Goal: Task Accomplishment & Management: Use online tool/utility

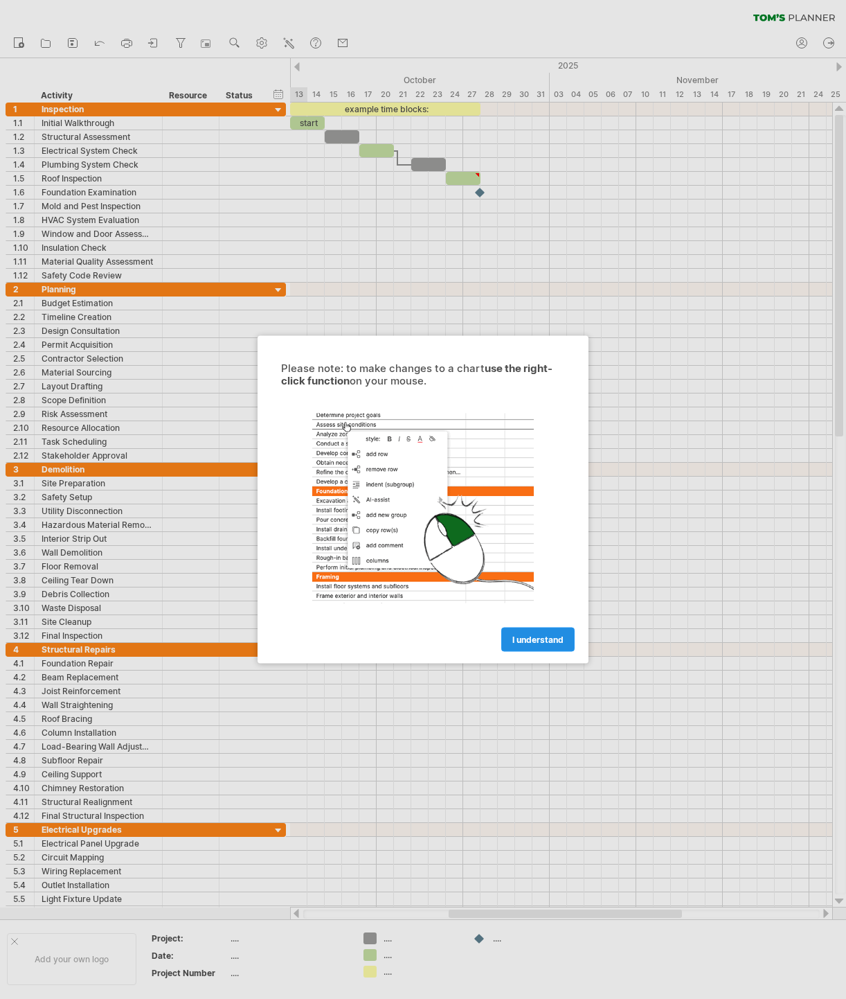
click at [535, 630] on link "I understand" at bounding box center [537, 639] width 73 height 24
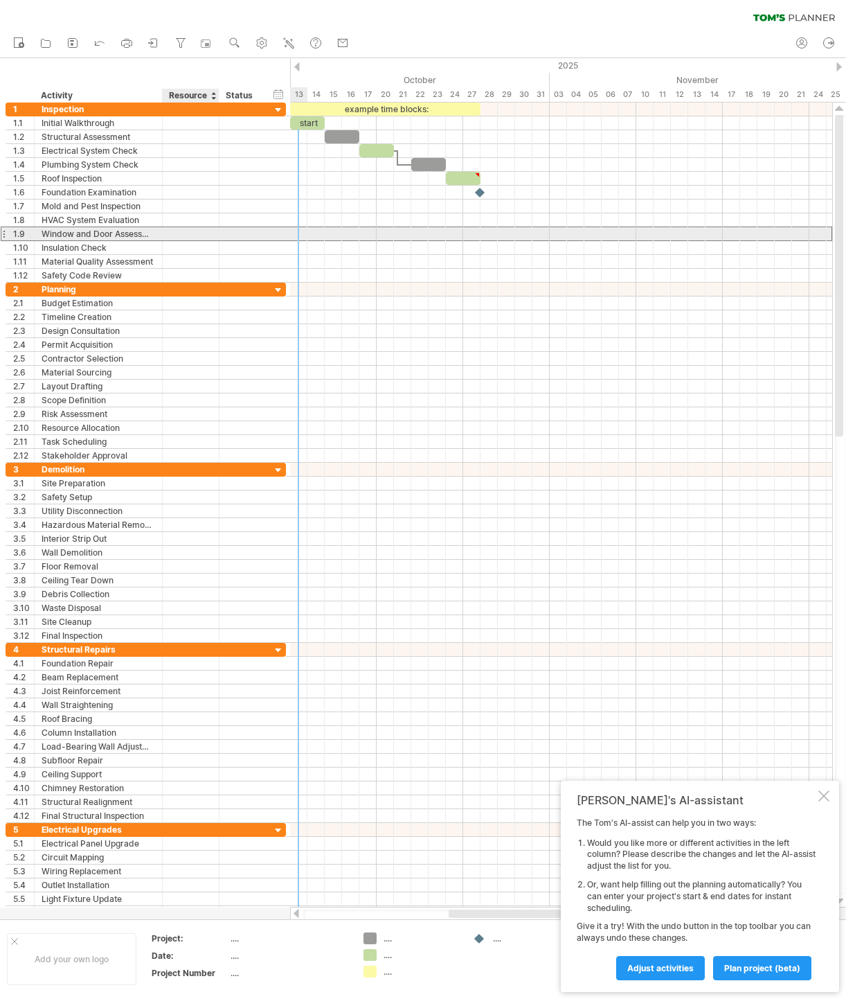
click at [200, 229] on div at bounding box center [191, 233] width 42 height 13
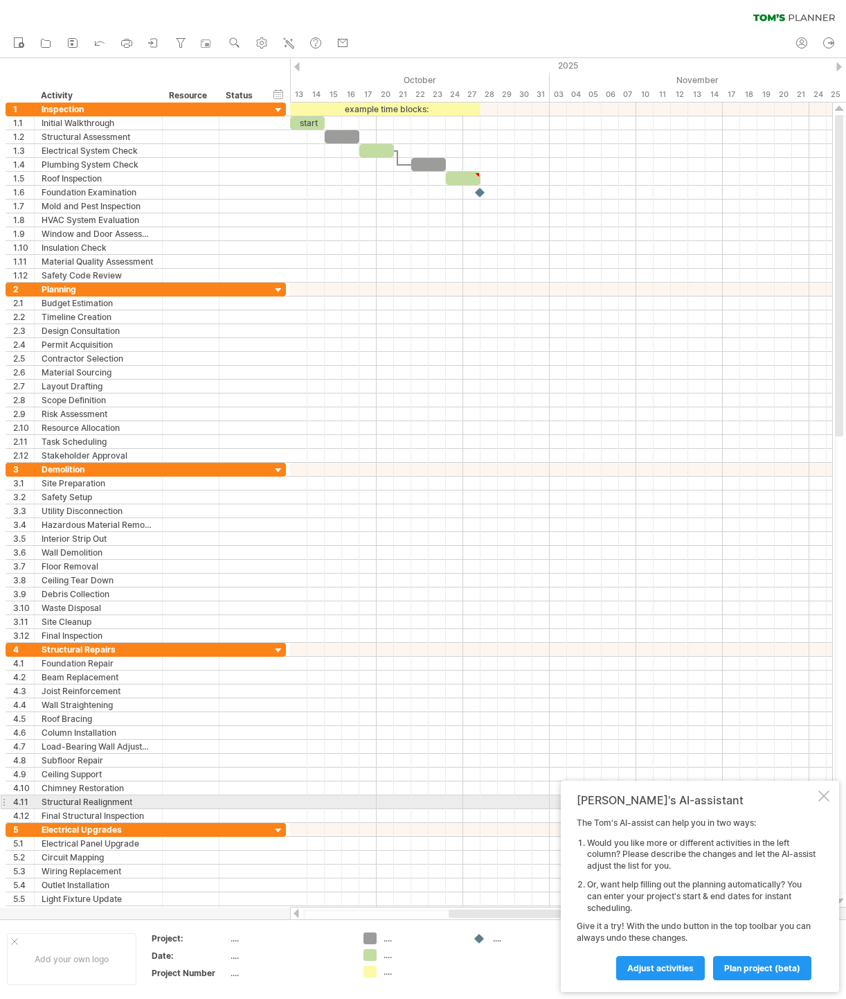
click at [821, 796] on div at bounding box center [824, 795] width 11 height 11
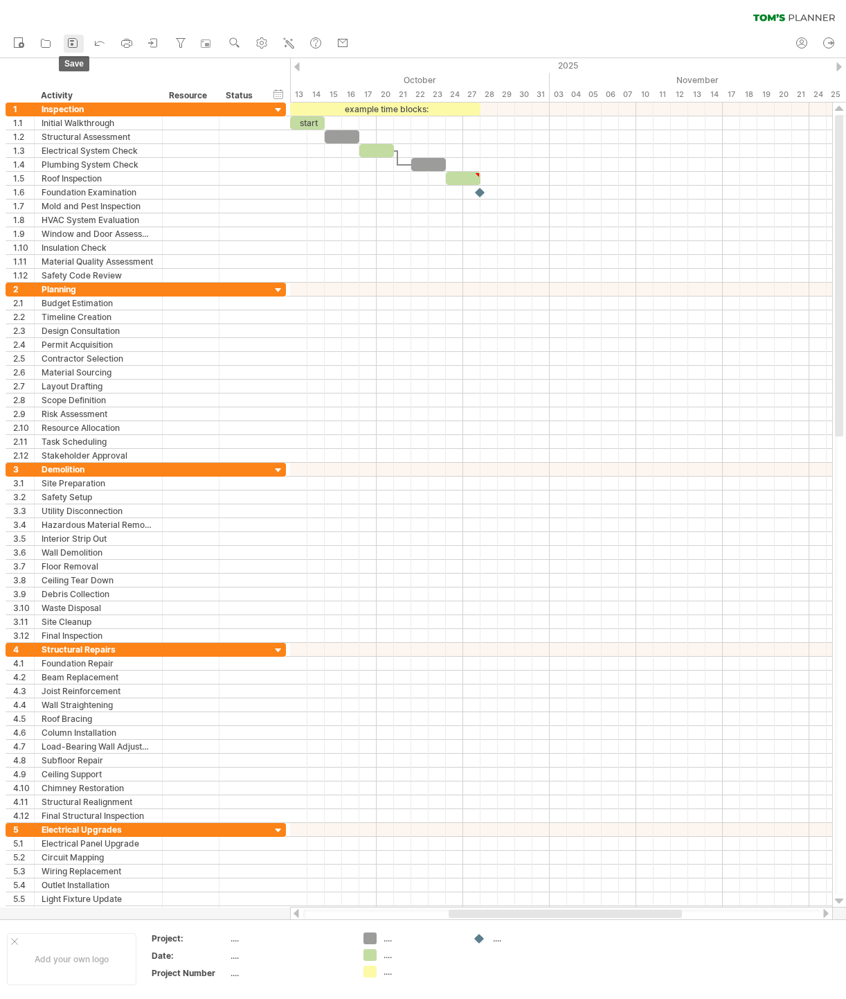
click at [71, 43] on icon at bounding box center [73, 43] width 14 height 14
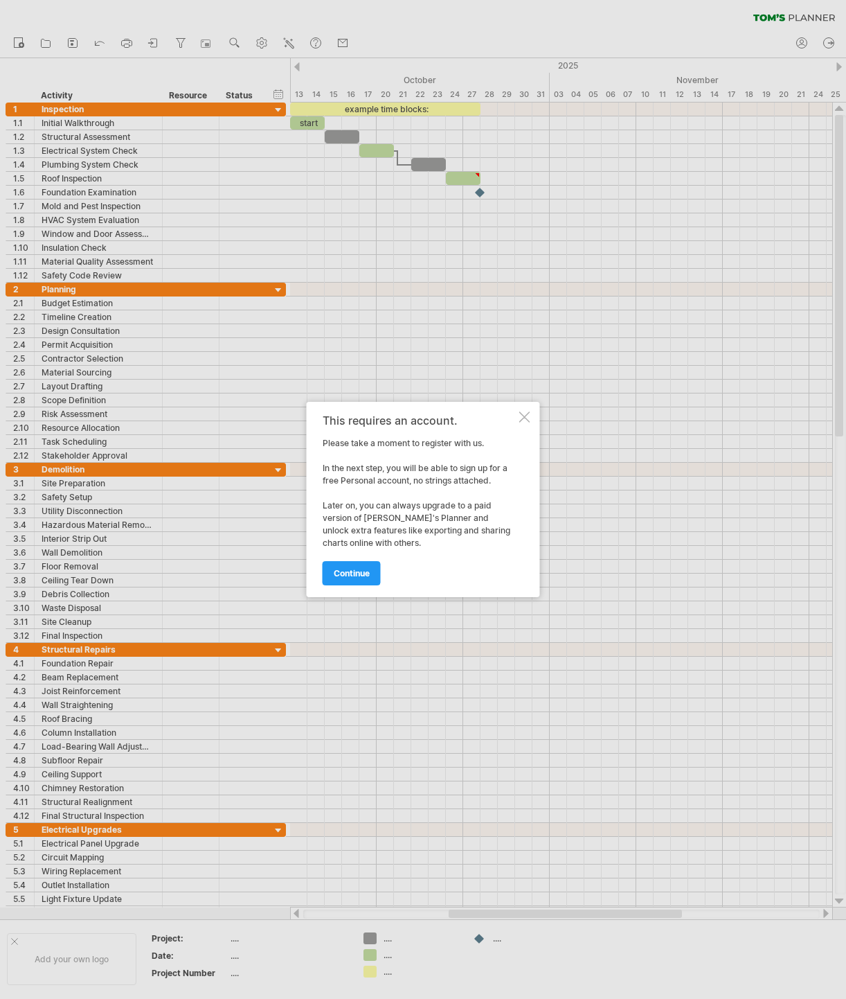
click at [519, 416] on div at bounding box center [524, 416] width 11 height 11
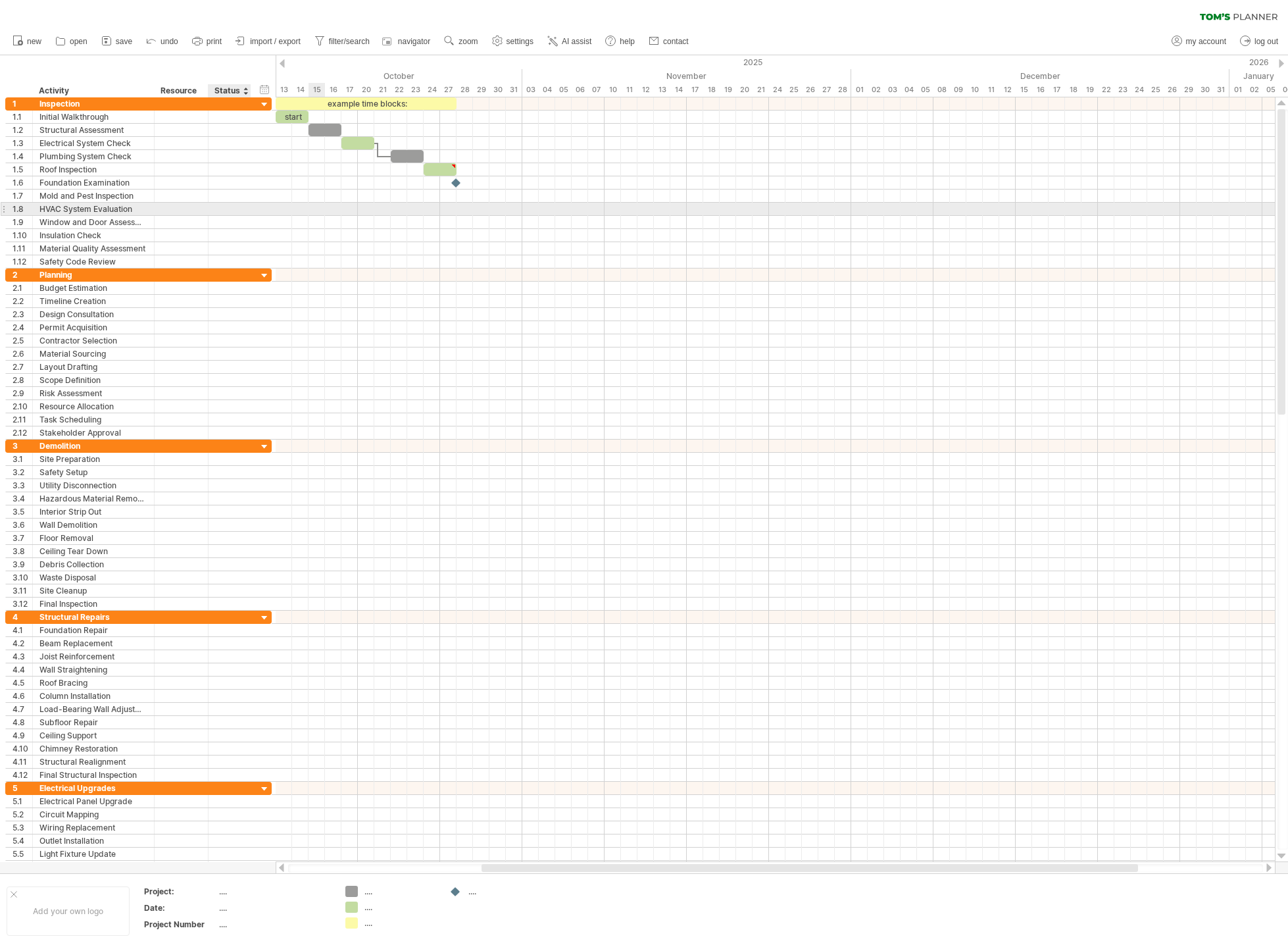
click at [224, 206] on div at bounding box center [229, 208] width 28 height 12
click at [350, 205] on div at bounding box center [775, 209] width 999 height 13
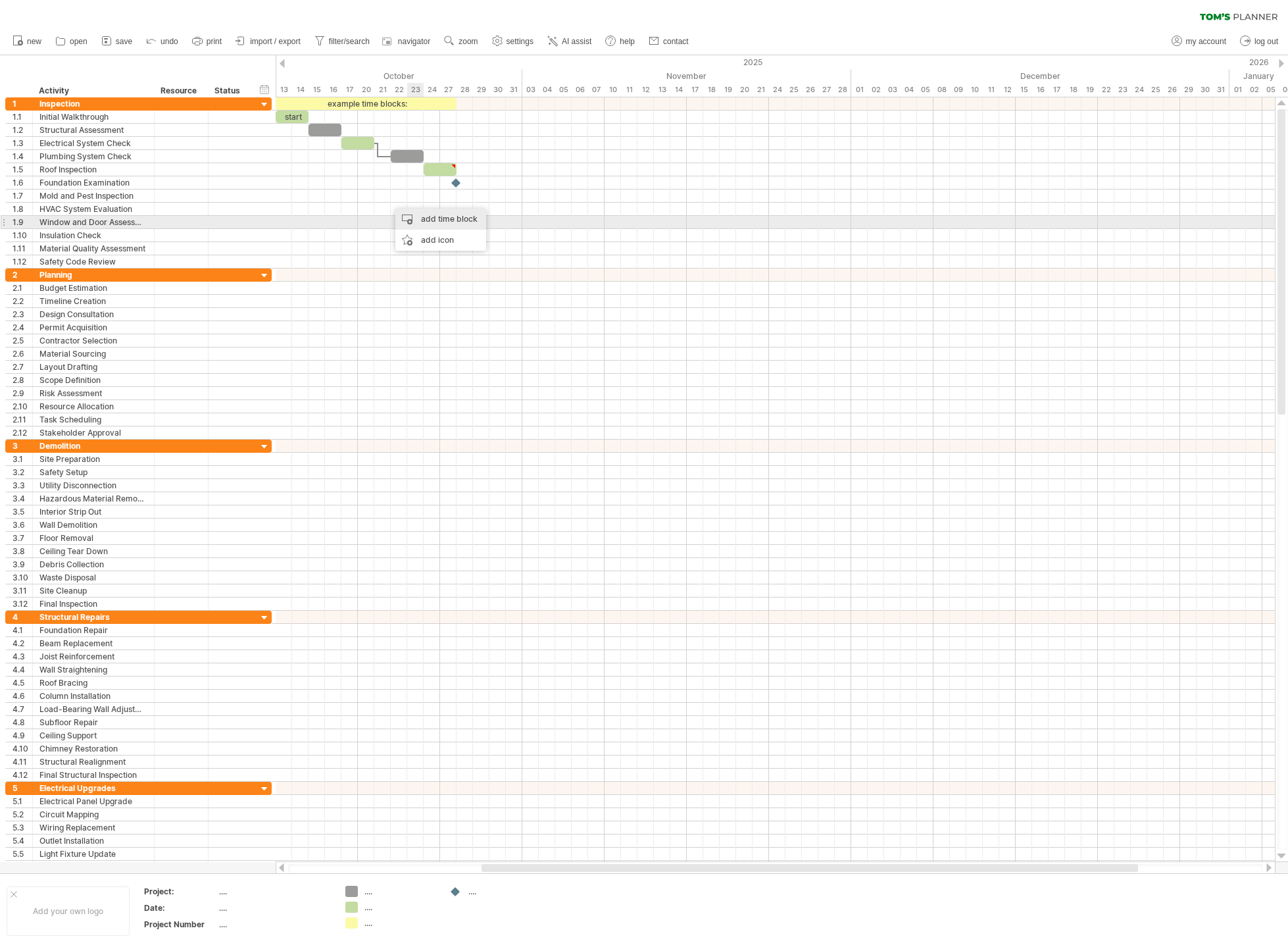
click at [446, 220] on div "add time block" at bounding box center [441, 219] width 91 height 21
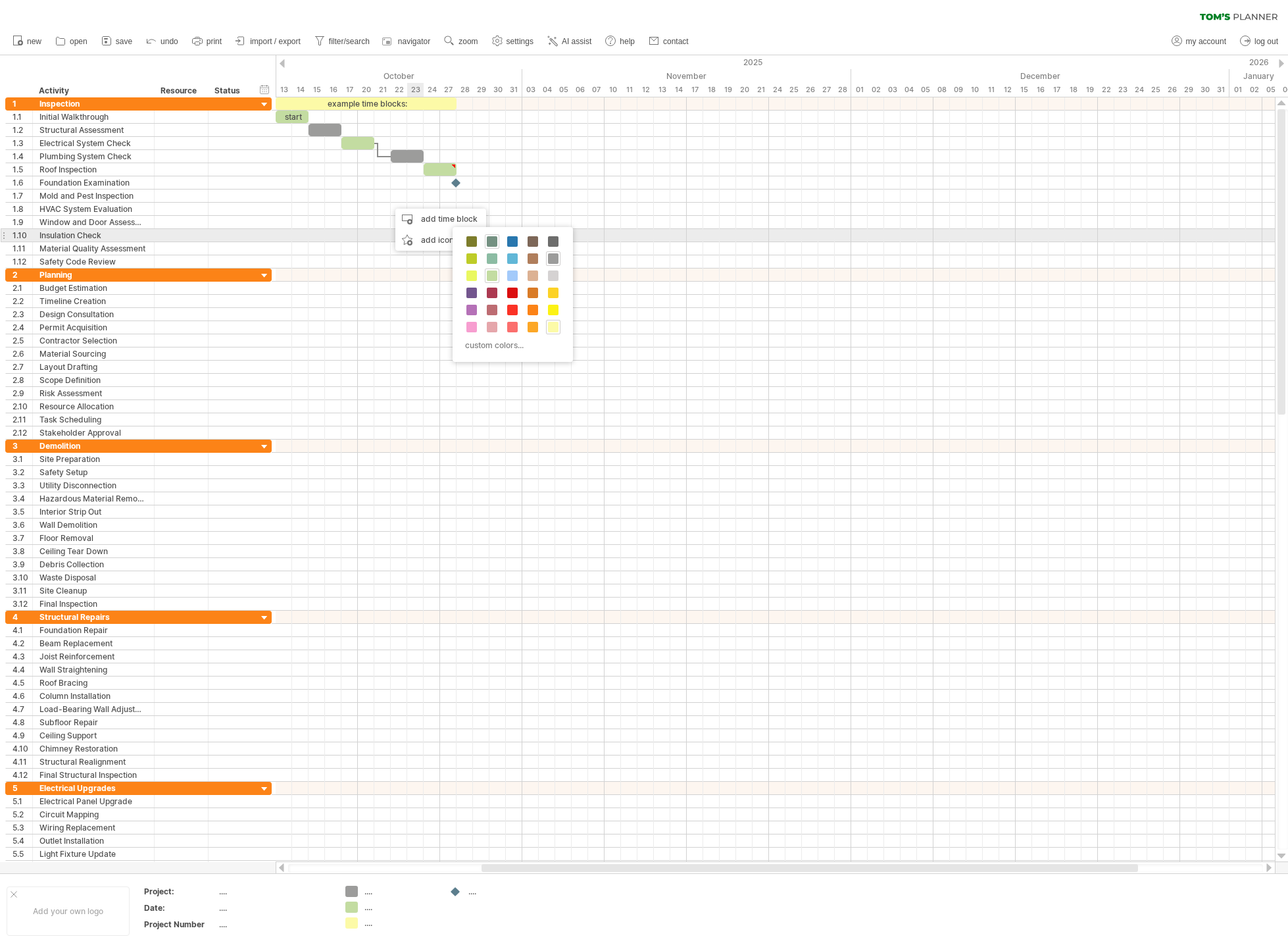
click at [492, 242] on span at bounding box center [491, 241] width 10 height 10
